Goal: Transaction & Acquisition: Purchase product/service

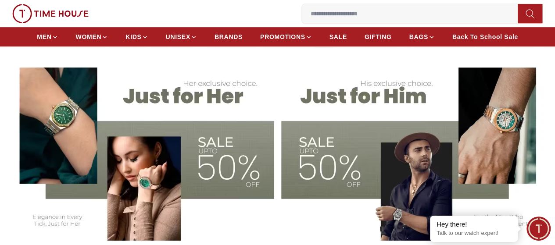
scroll to position [219, 0]
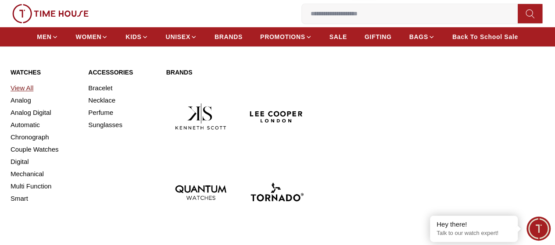
click at [33, 94] on link "View All" at bounding box center [44, 88] width 67 height 12
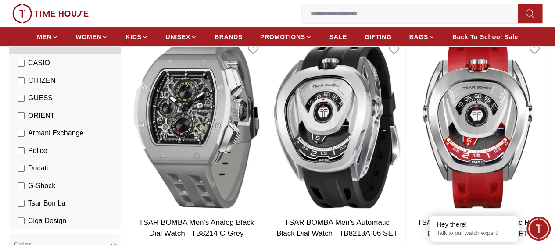
scroll to position [136, 0]
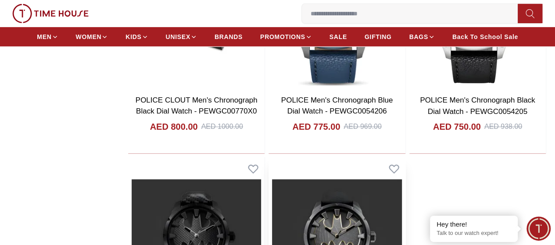
scroll to position [1405, 0]
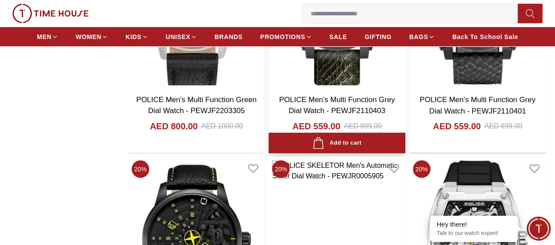
scroll to position [2941, 0]
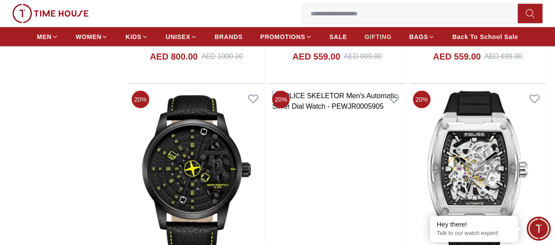
click at [381, 40] on span "GIFTING" at bounding box center [378, 36] width 27 height 9
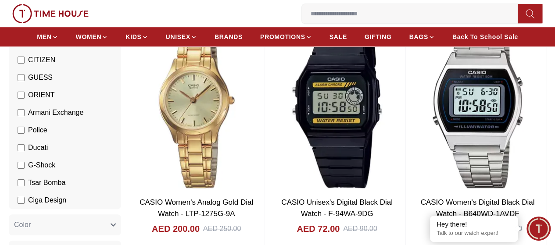
scroll to position [263, 0]
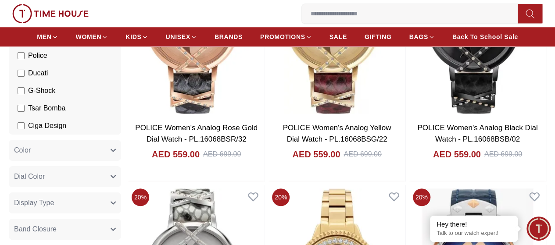
scroll to position [219, 0]
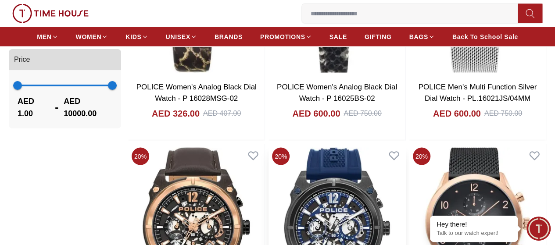
scroll to position [922, 0]
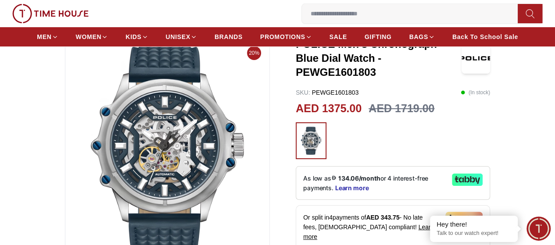
scroll to position [44, 0]
